Goal: Transaction & Acquisition: Purchase product/service

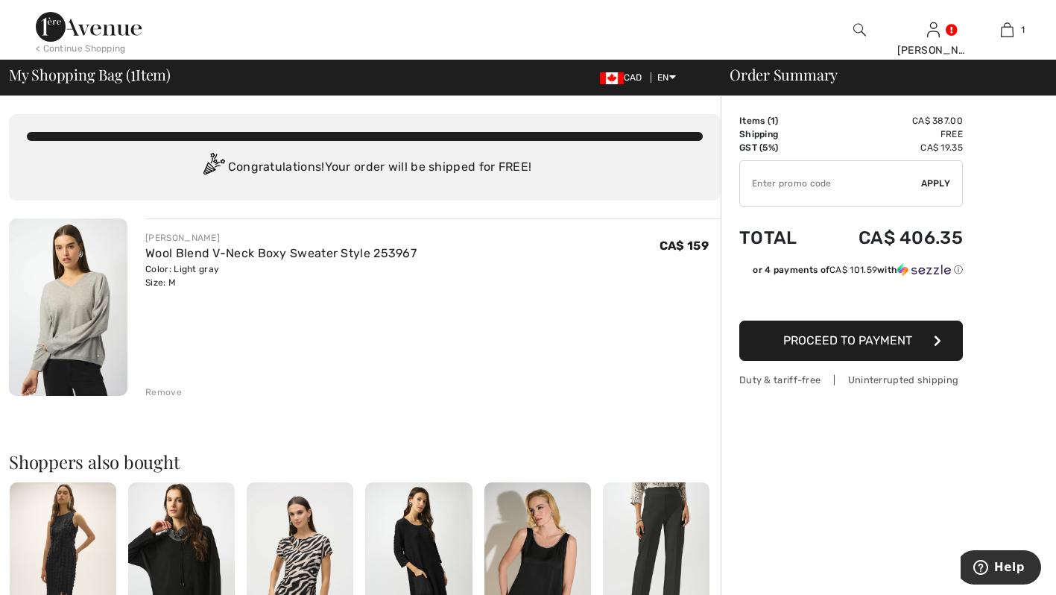
click at [860, 17] on div at bounding box center [859, 30] width 74 height 60
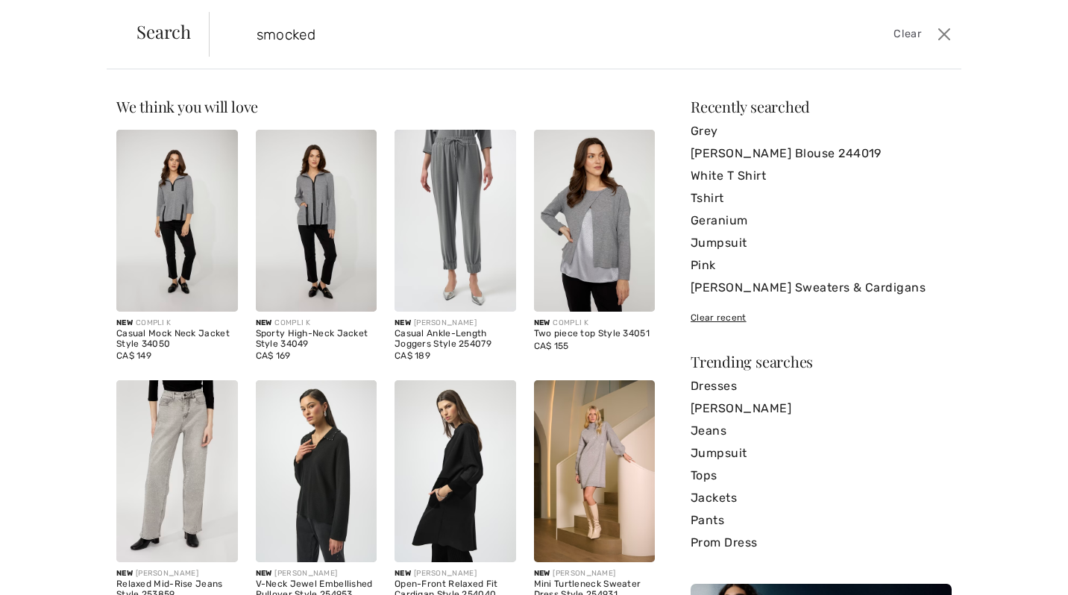
type input "smocked"
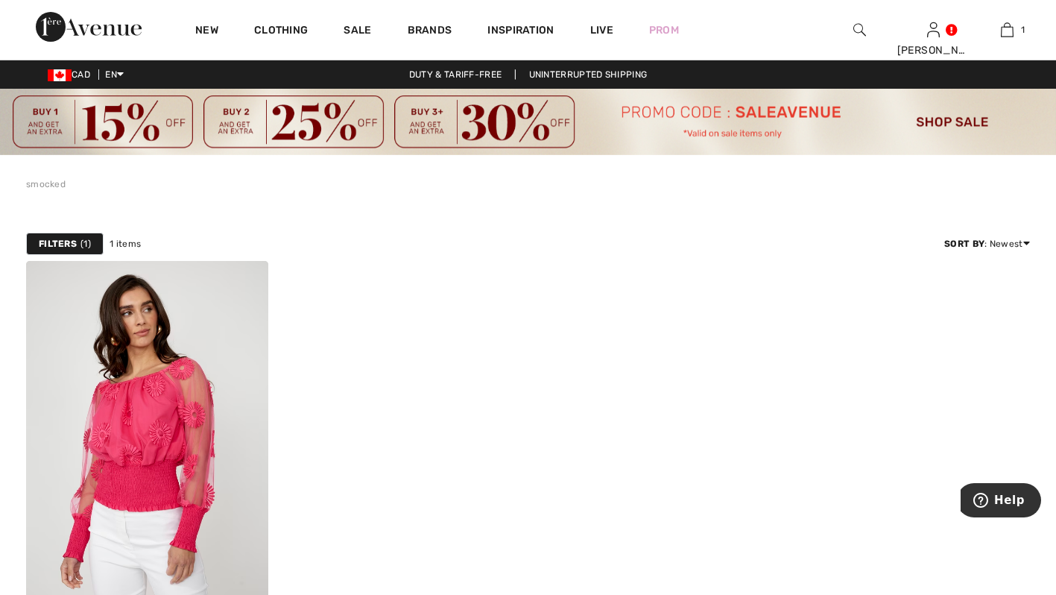
click at [359, 14] on div "Sale" at bounding box center [357, 30] width 63 height 60
click at [360, 25] on link "Sale" at bounding box center [358, 32] width 28 height 16
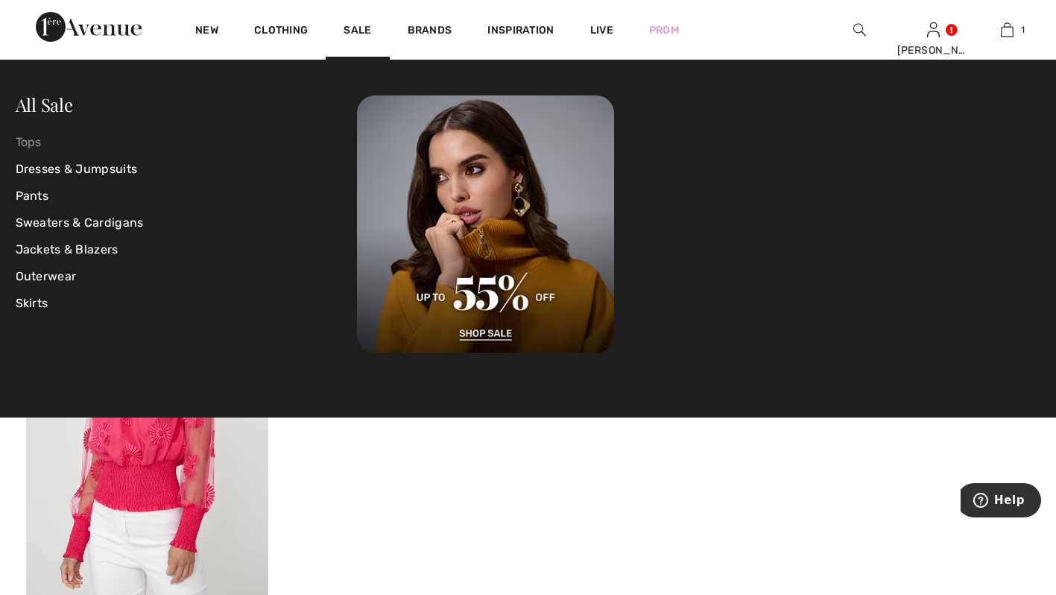
click at [31, 142] on link "Tops" at bounding box center [187, 142] width 342 height 27
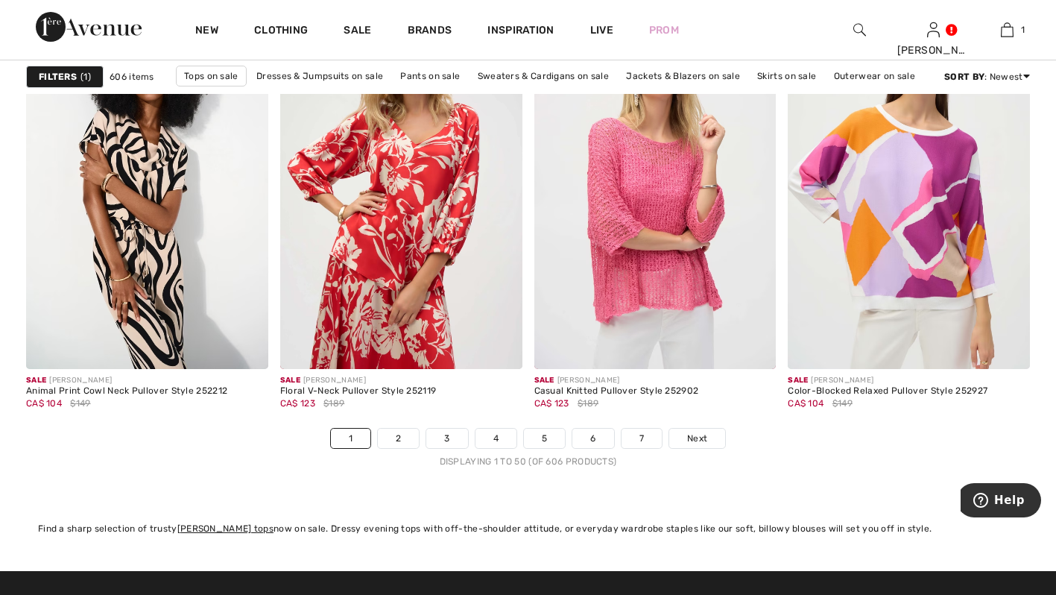
scroll to position [6568, 0]
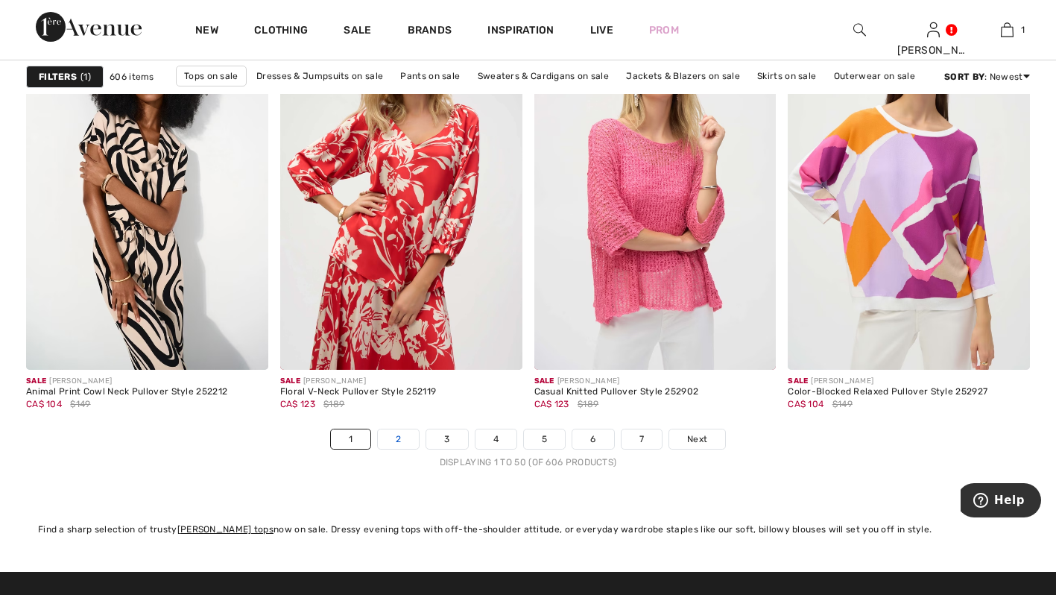
click at [406, 430] on link "2" at bounding box center [398, 438] width 41 height 19
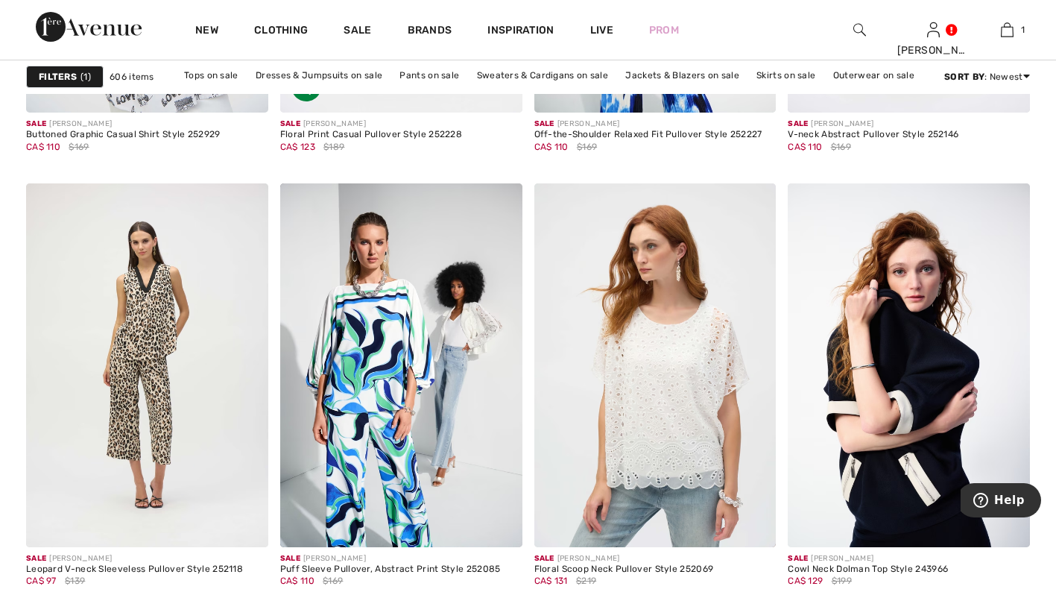
scroll to position [2875, 0]
click at [998, 417] on img at bounding box center [909, 364] width 242 height 363
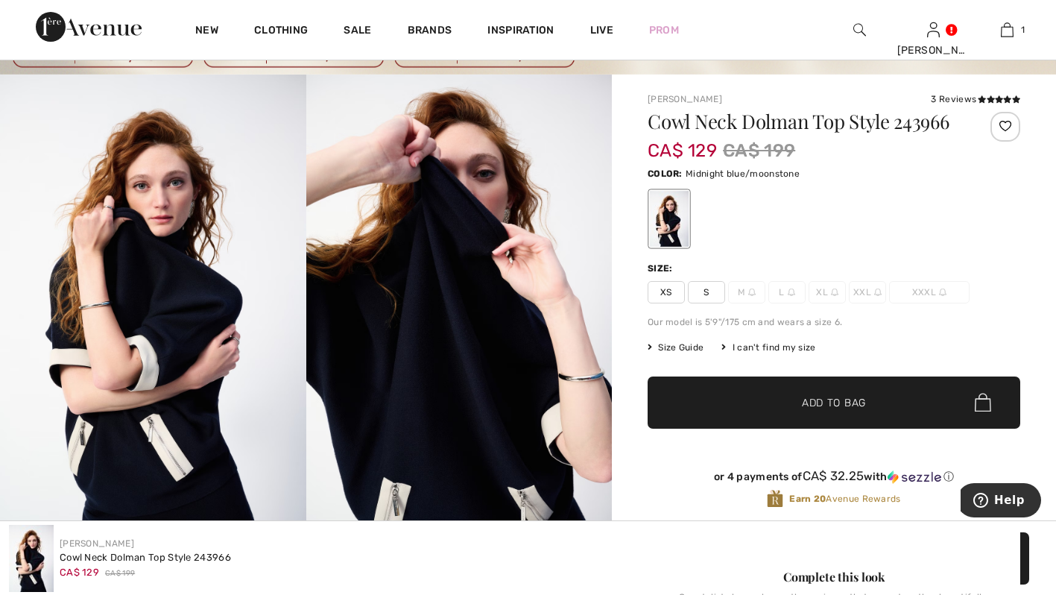
scroll to position [81, 0]
click at [1016, 31] on link "1" at bounding box center [1007, 30] width 72 height 18
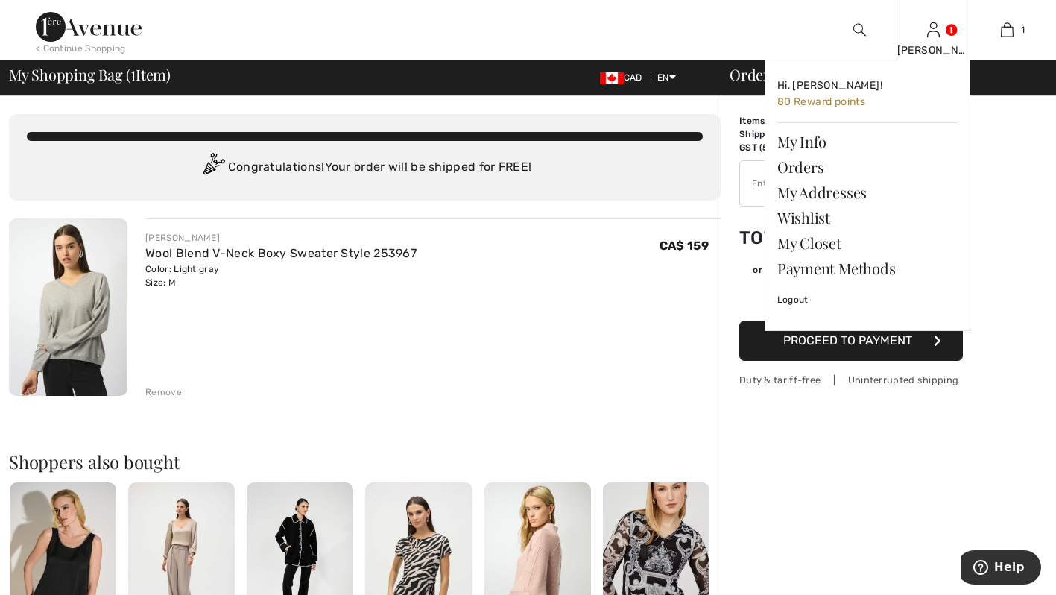
click at [921, 51] on div "[PERSON_NAME]" at bounding box center [934, 50] width 72 height 16
click at [824, 218] on link "Wishlist" at bounding box center [868, 217] width 180 height 25
